Goal: Go to known website: Go to known website

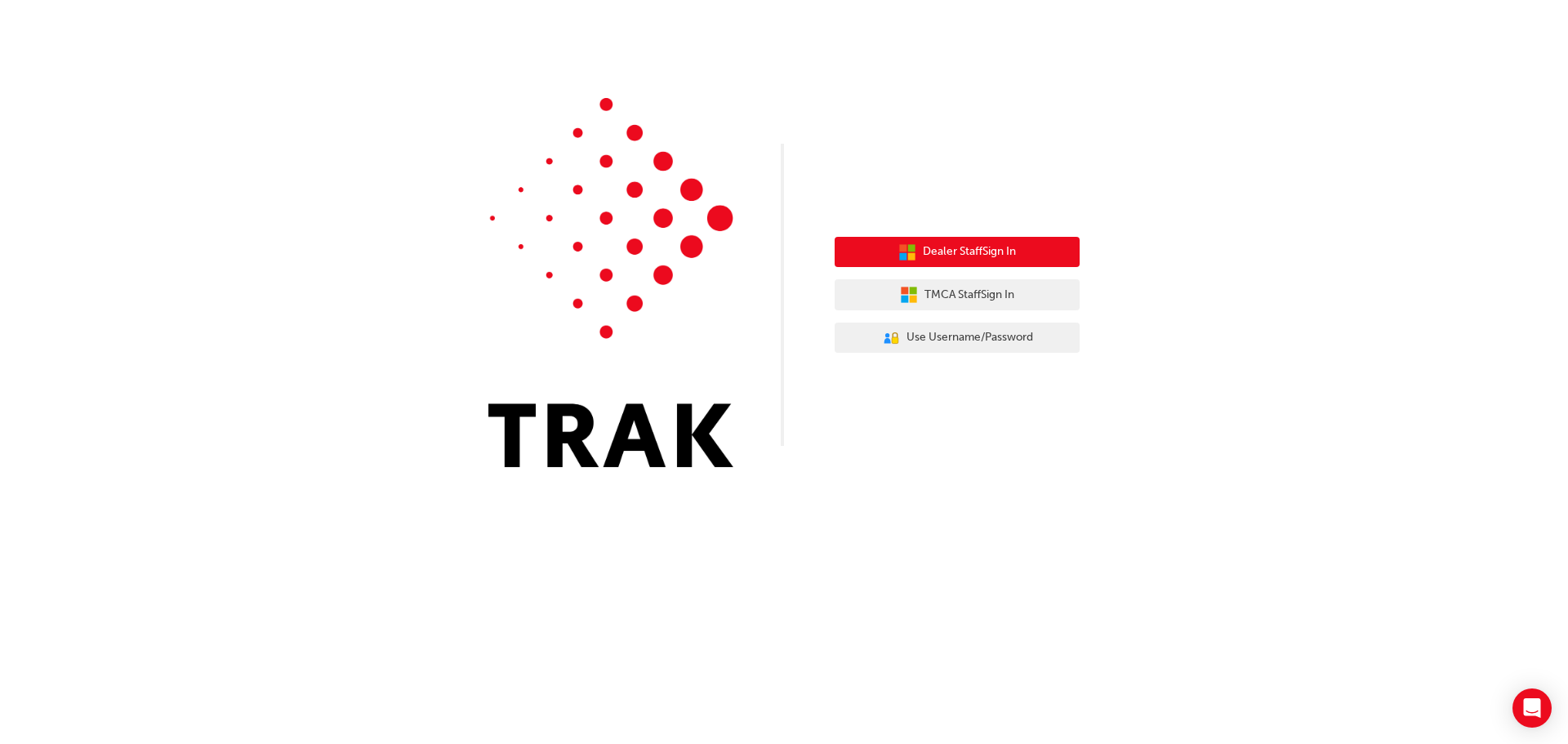
click at [868, 248] on button "Dealer Staff Sign In" at bounding box center [957, 252] width 245 height 31
